Goal: Information Seeking & Learning: Find specific fact

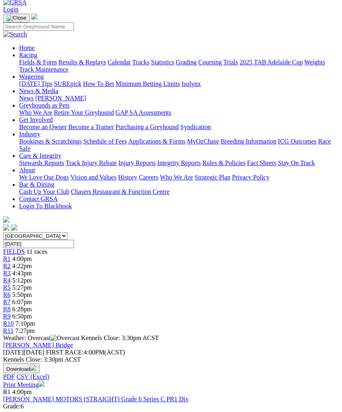
scroll to position [0, 2]
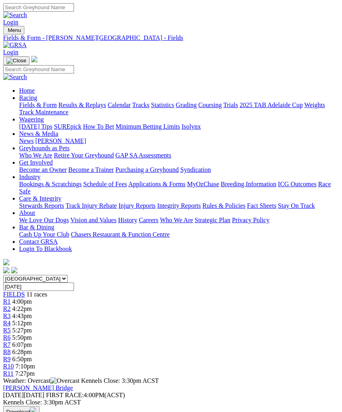
click at [6, 32] on img "Toggle navigation" at bounding box center [6, 32] width 0 height 0
click at [58, 108] on link "Results & Replays" at bounding box center [82, 105] width 48 height 7
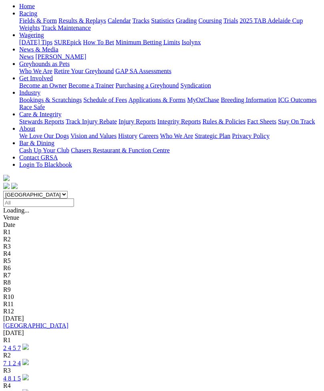
scroll to position [104, 0]
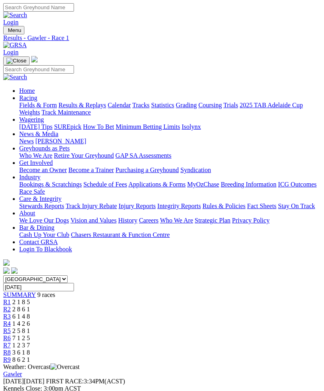
click at [11, 305] on link "R2" at bounding box center [7, 308] width 8 height 7
click at [30, 313] on span "6 1 4 8" at bounding box center [21, 316] width 18 height 7
click at [11, 320] on span "R4" at bounding box center [7, 323] width 8 height 7
click at [11, 327] on link "R5" at bounding box center [7, 330] width 8 height 7
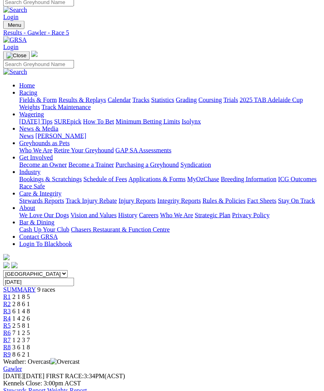
scroll to position [6, 0]
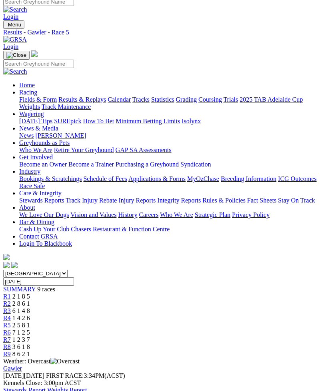
click at [11, 329] on span "R6" at bounding box center [7, 332] width 8 height 7
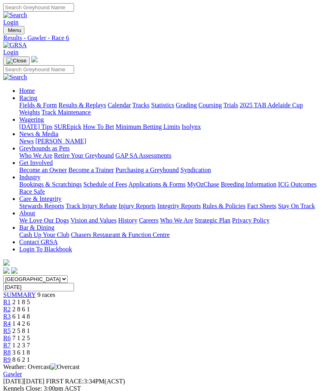
click at [11, 341] on span "R7" at bounding box center [7, 344] width 8 height 7
click at [11, 349] on span "R8" at bounding box center [7, 352] width 8 height 7
click at [11, 356] on span "R9" at bounding box center [7, 359] width 8 height 7
click at [11, 349] on span "R8" at bounding box center [7, 352] width 8 height 7
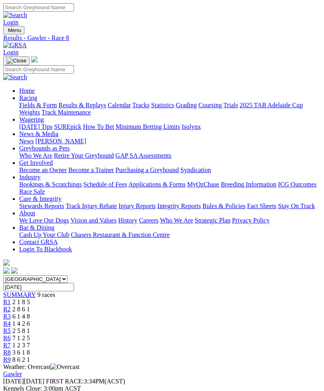
click at [6, 32] on img "Toggle navigation" at bounding box center [6, 32] width 0 height 0
click at [96, 108] on link "Results & Replays" at bounding box center [82, 105] width 48 height 7
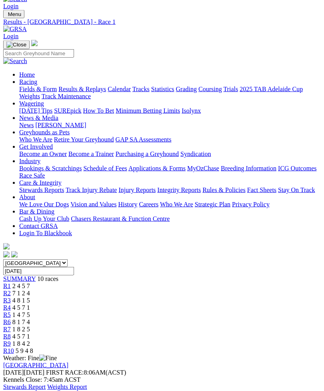
scroll to position [17, 0]
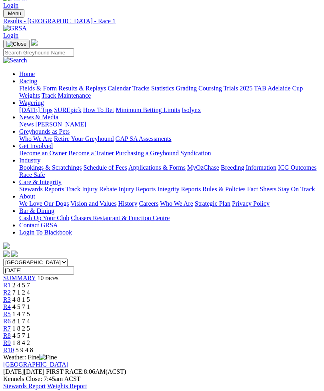
click at [11, 289] on span "R2" at bounding box center [7, 292] width 8 height 7
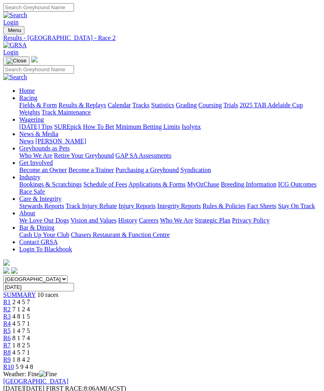
click at [11, 313] on link "R3" at bounding box center [7, 316] width 8 height 7
click at [11, 320] on link "R4" at bounding box center [7, 323] width 8 height 7
click at [11, 327] on link "R5" at bounding box center [7, 330] width 8 height 7
click at [30, 334] on span "8 1 7 4" at bounding box center [21, 337] width 18 height 7
click at [11, 341] on span "R7" at bounding box center [7, 344] width 8 height 7
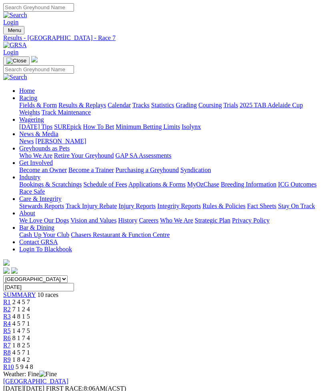
click at [11, 349] on link "R8" at bounding box center [7, 352] width 8 height 7
click at [11, 356] on link "R9" at bounding box center [7, 359] width 8 height 7
click at [14, 363] on span "R10" at bounding box center [8, 366] width 11 height 7
click at [6, 32] on img "Toggle navigation" at bounding box center [6, 32] width 0 height 0
click at [58, 108] on link "Results & Replays" at bounding box center [82, 105] width 48 height 7
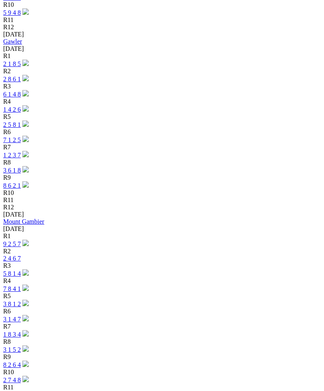
scroll to position [589, 0]
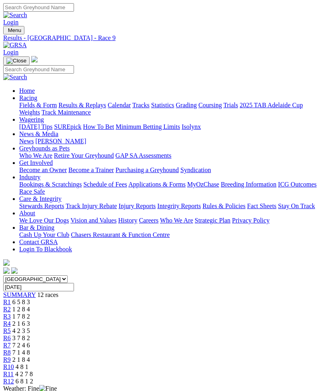
click at [30, 349] on span "7 1 4 8" at bounding box center [21, 352] width 18 height 7
click at [11, 341] on span "R7" at bounding box center [7, 344] width 8 height 7
click at [11, 334] on span "R6" at bounding box center [7, 337] width 8 height 7
click at [30, 327] on span "4 2 3 5" at bounding box center [21, 330] width 18 height 7
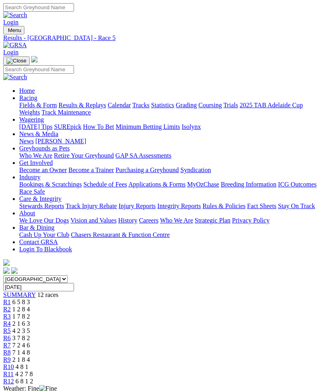
click at [14, 370] on span "R11" at bounding box center [8, 373] width 10 height 7
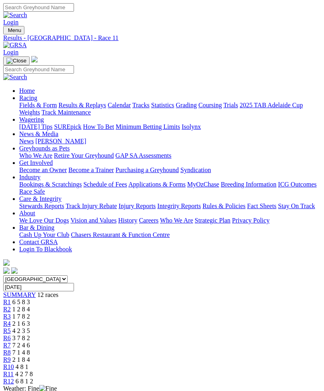
click at [6, 32] on img "Toggle navigation" at bounding box center [6, 32] width 0 height 0
click at [151, 108] on link "Statistics" at bounding box center [162, 105] width 23 height 7
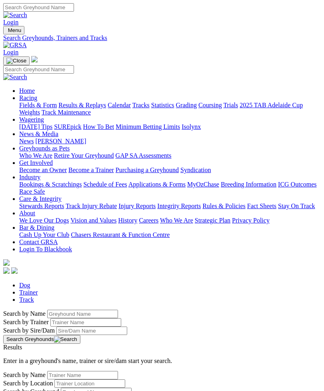
click at [38, 289] on link "Trainer" at bounding box center [28, 292] width 19 height 7
click at [54, 379] on input "Search by Trainer Location" at bounding box center [89, 383] width 71 height 8
type input "[PERSON_NAME]"
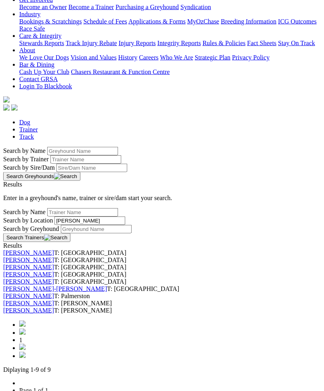
scroll to position [163, 0]
click at [198, 313] on div "Tamica Dunn T: Palmer" at bounding box center [161, 309] width 317 height 7
click at [42, 306] on link "[PERSON_NAME]" at bounding box center [28, 309] width 51 height 7
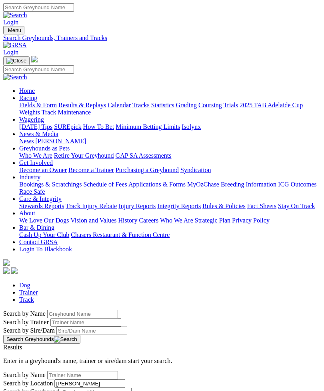
scroll to position [189, 0]
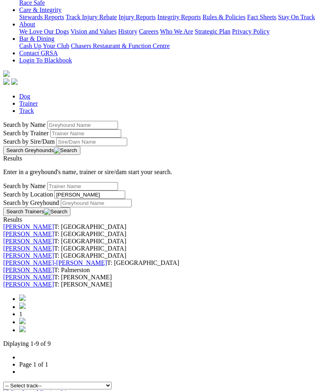
click at [50, 273] on link "[PERSON_NAME]" at bounding box center [28, 276] width 51 height 7
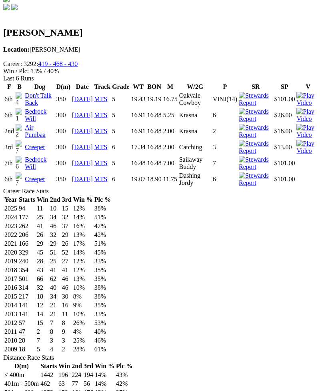
scroll to position [263, 0]
